Goal: Navigation & Orientation: Find specific page/section

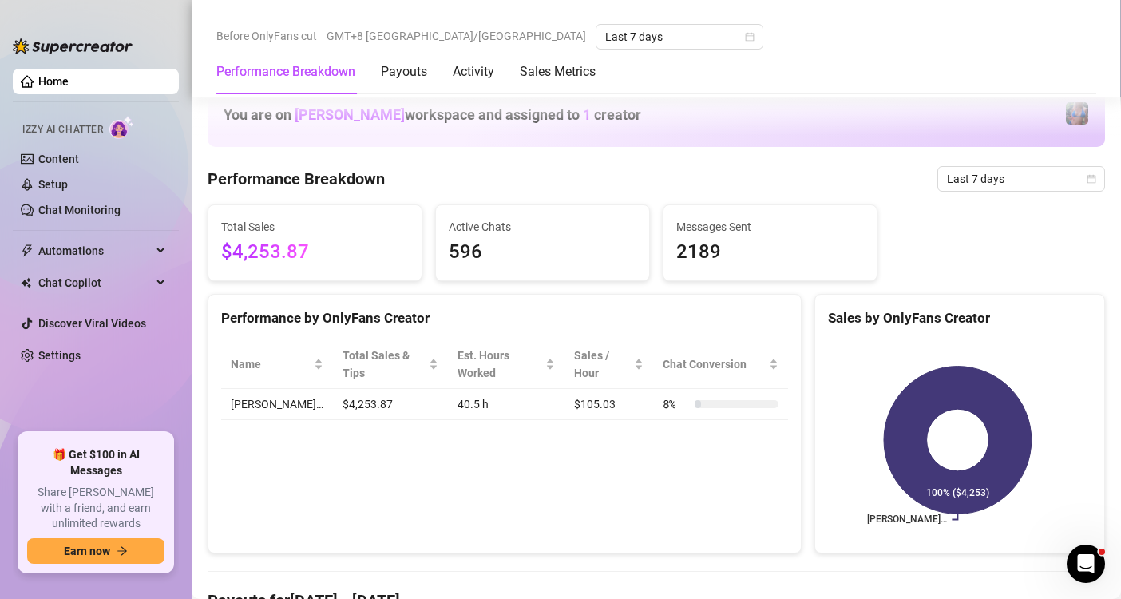
scroll to position [629, 0]
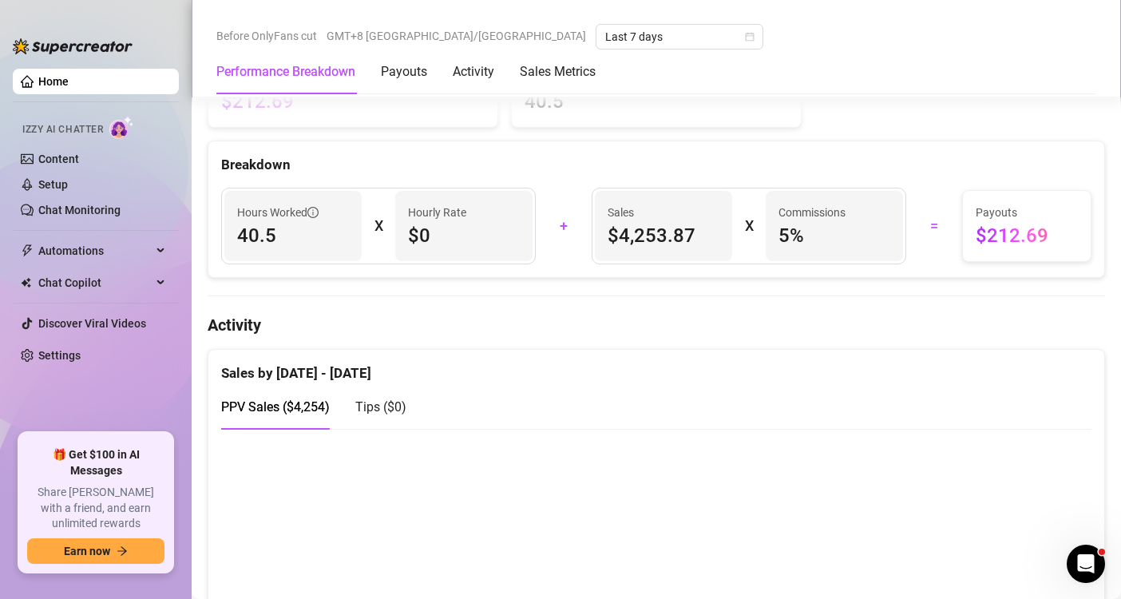
scroll to position [636, 0]
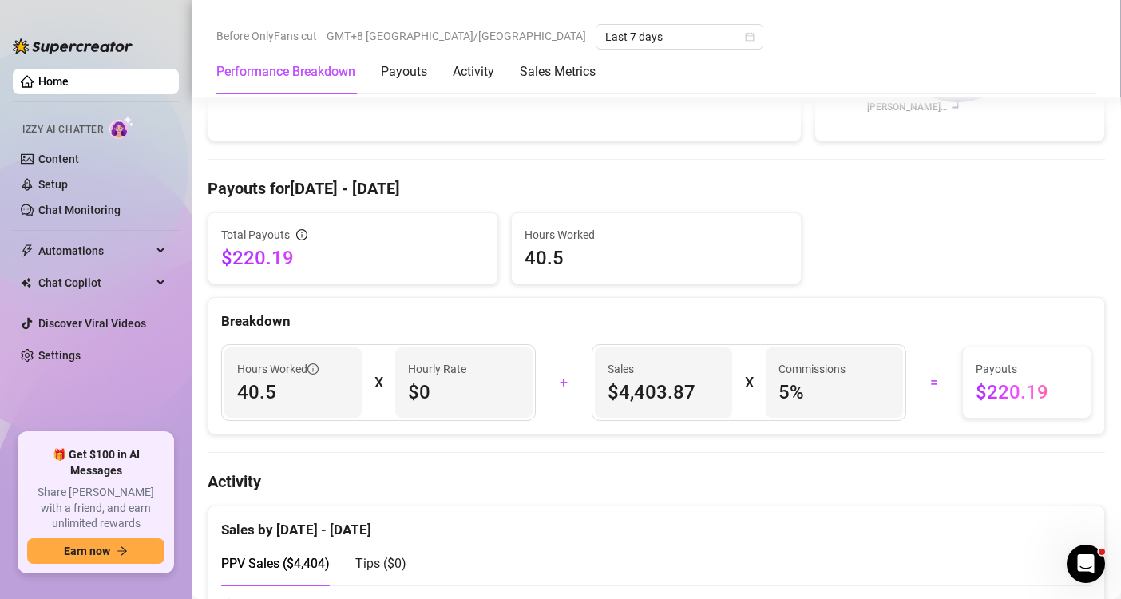
scroll to position [739, 0]
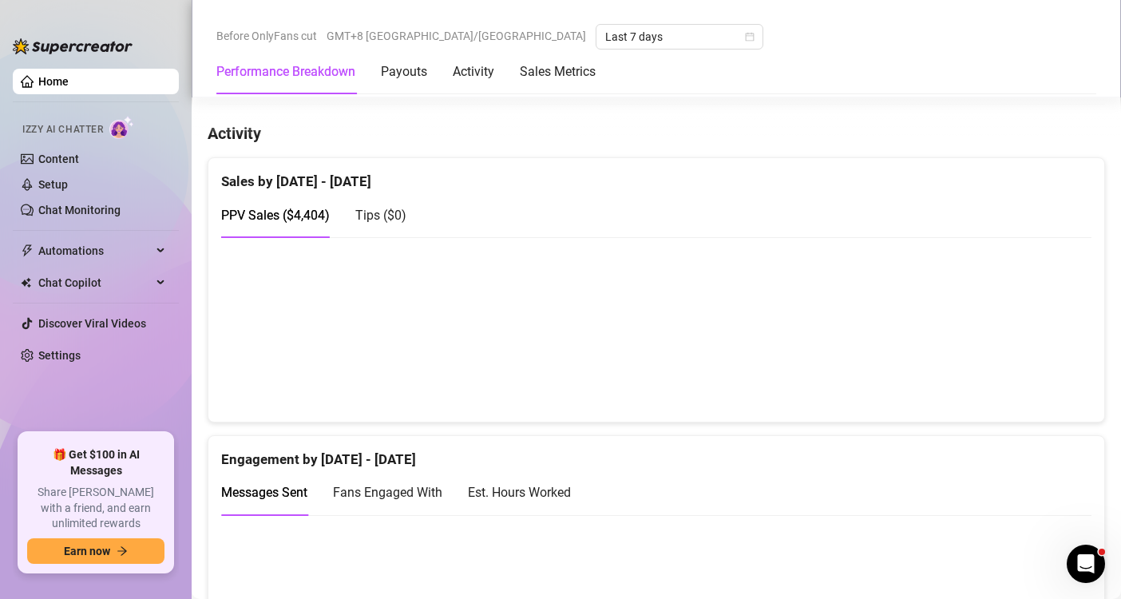
scroll to position [757, 0]
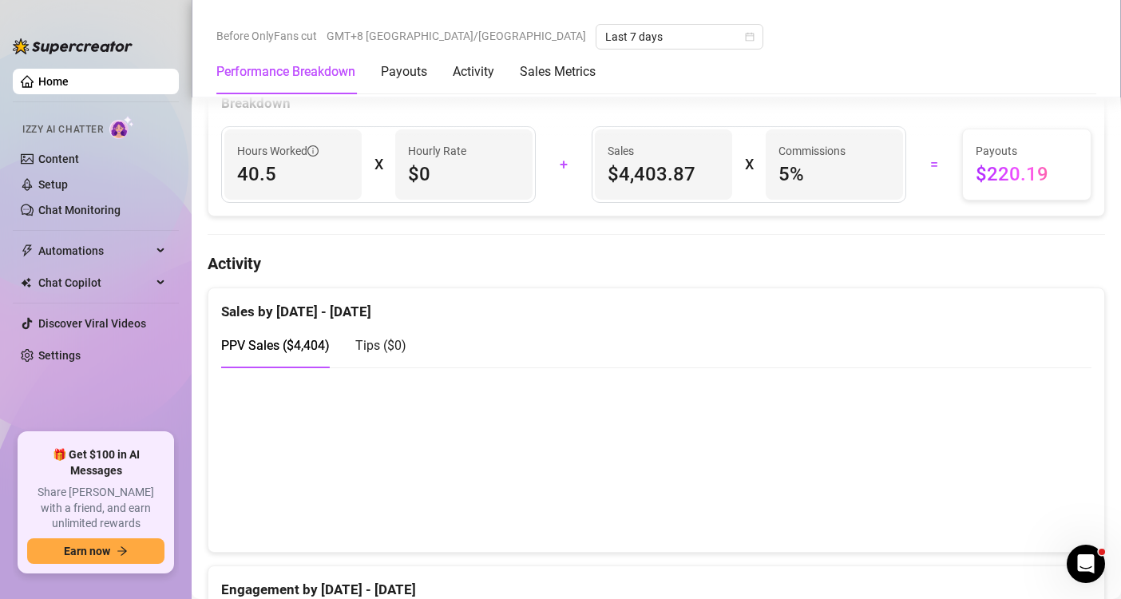
scroll to position [708, 0]
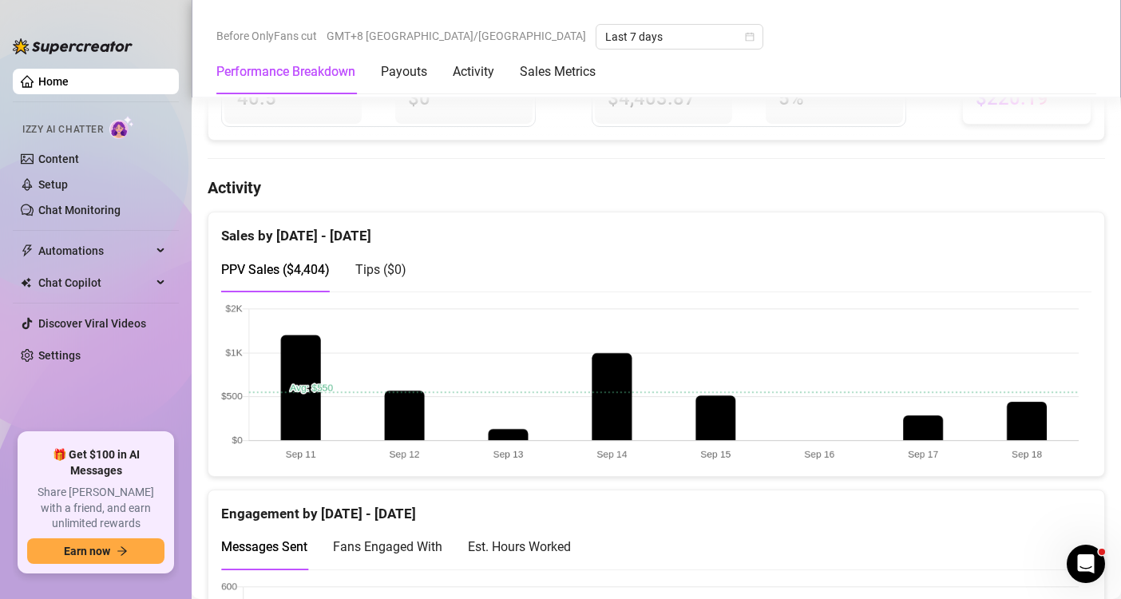
scroll to position [709, 0]
